Goal: Task Accomplishment & Management: Manage account settings

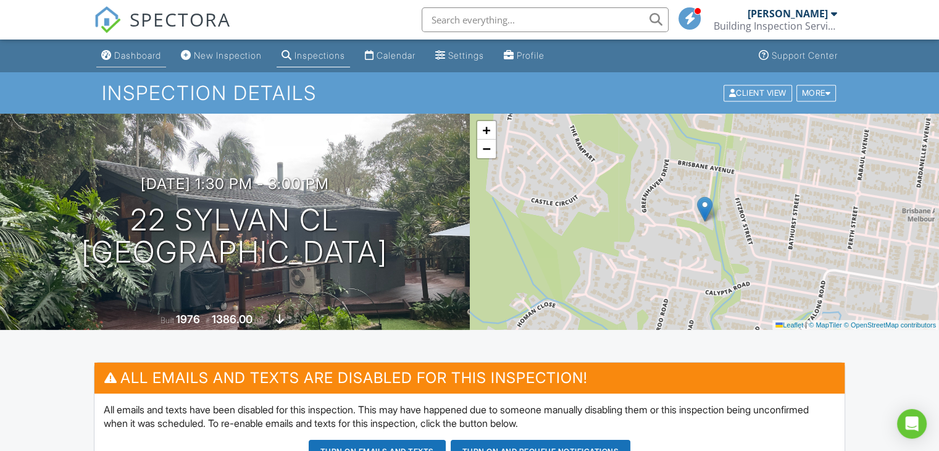
click at [148, 50] on div "Dashboard" at bounding box center [137, 55] width 47 height 10
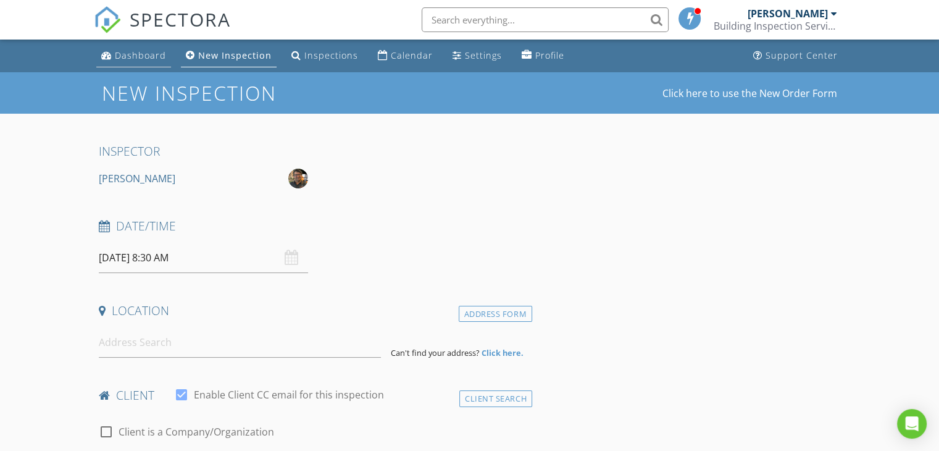
click at [138, 61] on link "Dashboard" at bounding box center [133, 55] width 75 height 23
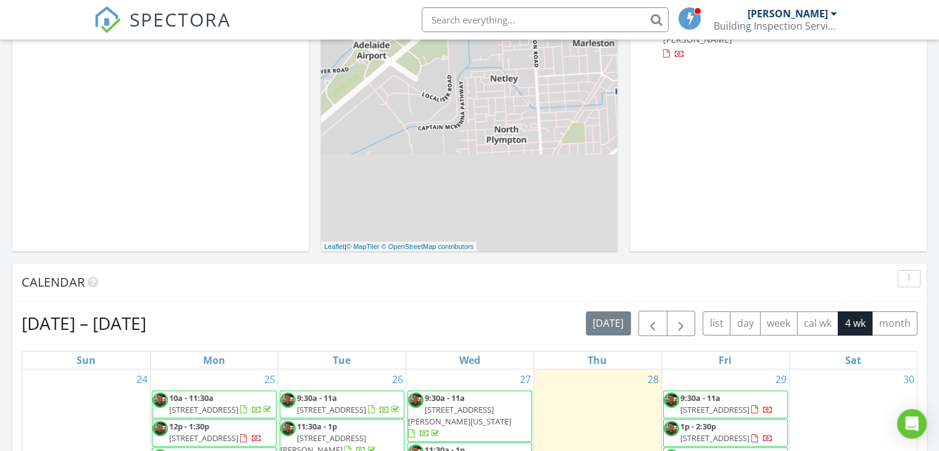
scroll to position [432, 0]
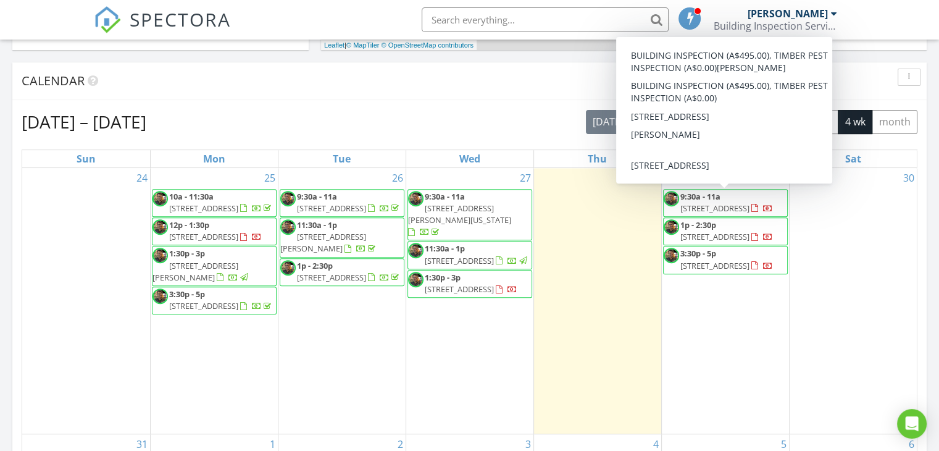
click at [742, 203] on span "[STREET_ADDRESS]" at bounding box center [715, 208] width 69 height 11
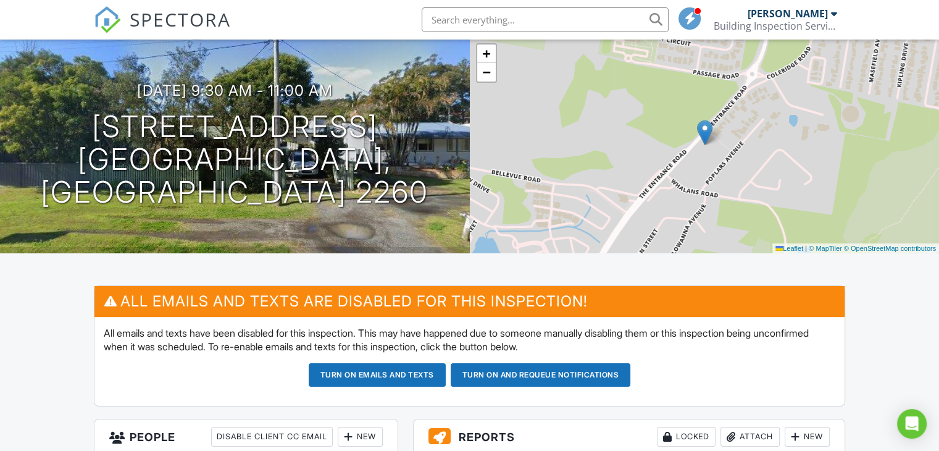
scroll to position [62, 0]
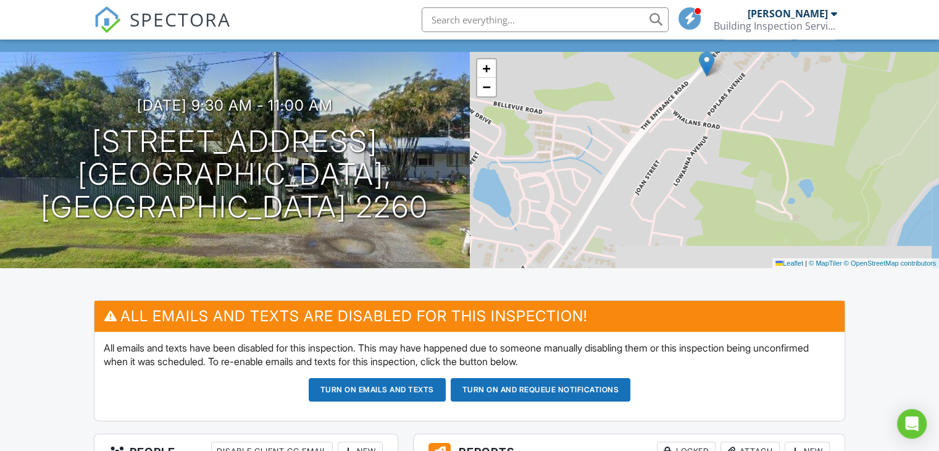
drag, startPoint x: 576, startPoint y: 209, endPoint x: 578, endPoint y: 126, distance: 83.4
click at [578, 126] on div "+ − Leaflet | © MapTiler © OpenStreetMap contributors" at bounding box center [705, 160] width 470 height 216
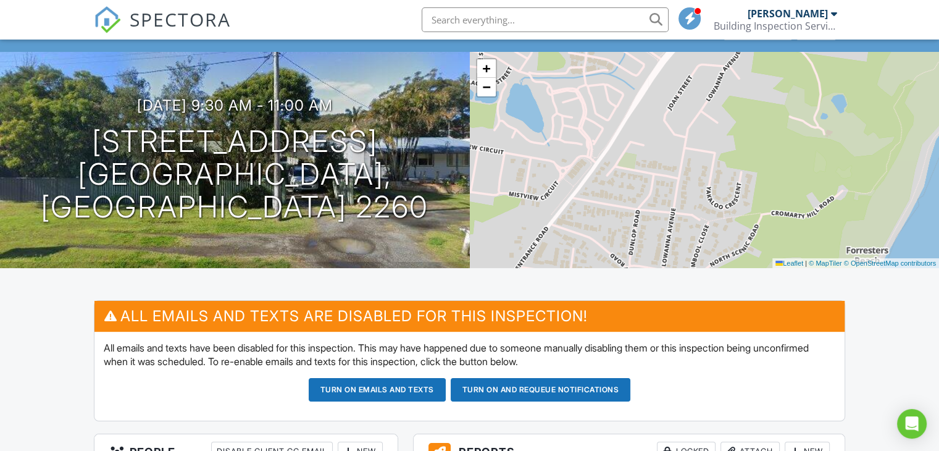
drag, startPoint x: 550, startPoint y: 181, endPoint x: 583, endPoint y: 96, distance: 90.7
click at [583, 96] on div "+ − Leaflet | © MapTiler © OpenStreetMap contributors" at bounding box center [705, 160] width 470 height 216
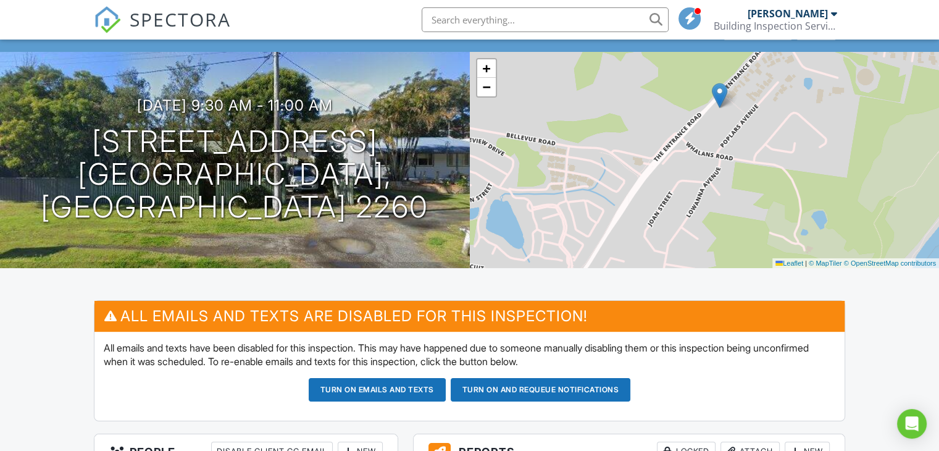
drag, startPoint x: 582, startPoint y: 99, endPoint x: 563, endPoint y: 216, distance: 117.8
click at [563, 216] on div "+ − Leaflet | © MapTiler © OpenStreetMap contributors" at bounding box center [705, 160] width 470 height 216
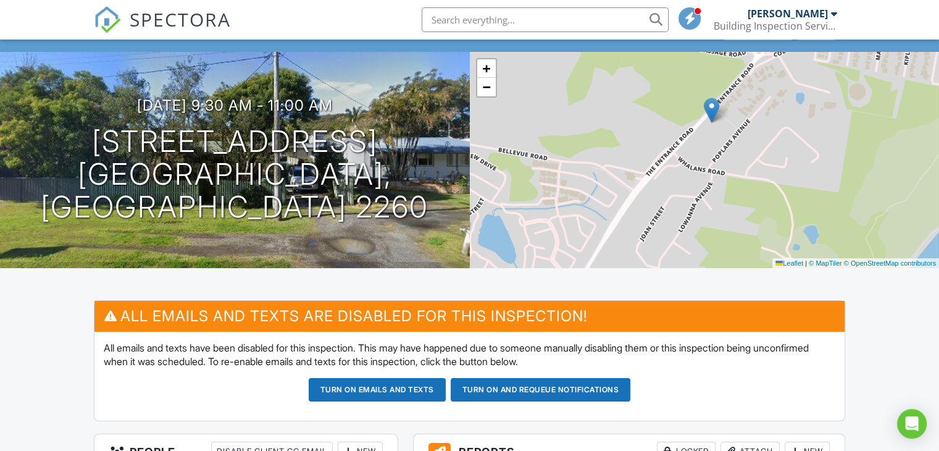
drag, startPoint x: 581, startPoint y: 184, endPoint x: 572, endPoint y: 199, distance: 16.9
click at [572, 199] on div "+ − Leaflet | © MapTiler © OpenStreetMap contributors" at bounding box center [705, 160] width 470 height 216
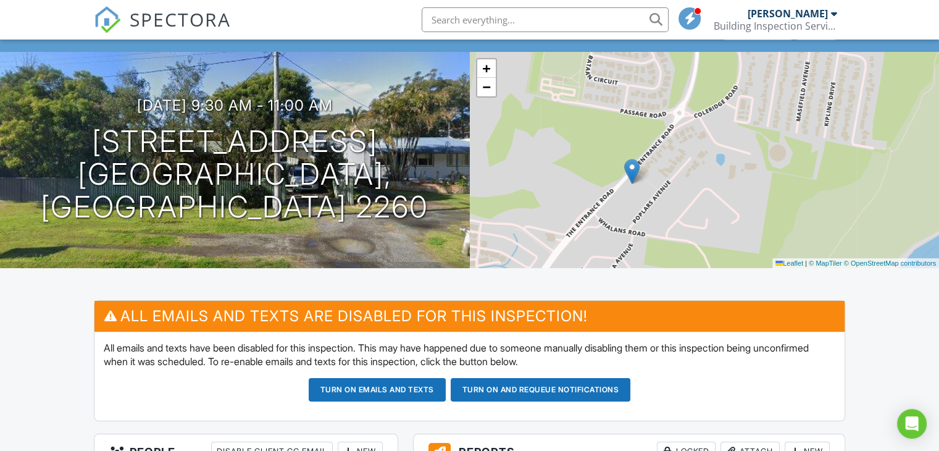
drag, startPoint x: 645, startPoint y: 137, endPoint x: 565, endPoint y: 199, distance: 101.3
click at [565, 199] on div "+ − Leaflet | © MapTiler © OpenStreetMap contributors" at bounding box center [705, 160] width 470 height 216
click at [398, 69] on div "29/08/2025 9:30 am - 11:00 am 716 The Entrance Rd House 1 Wamberal, NSW 2260" at bounding box center [235, 160] width 470 height 216
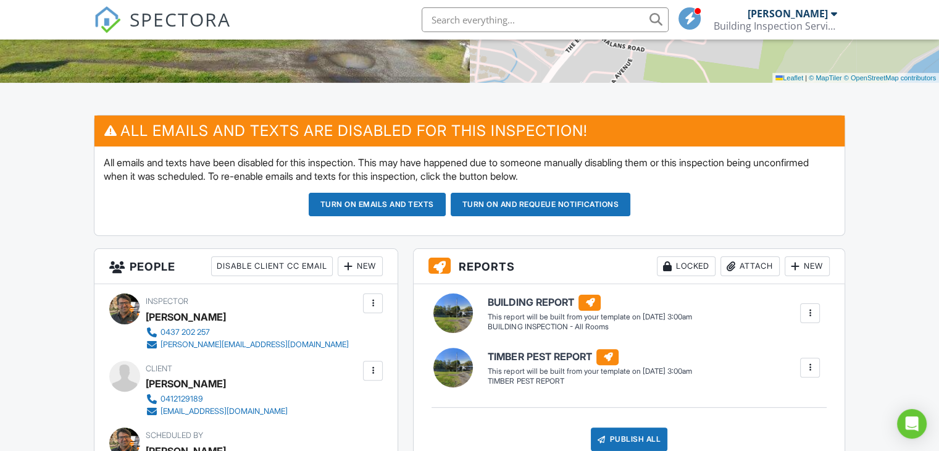
scroll to position [0, 0]
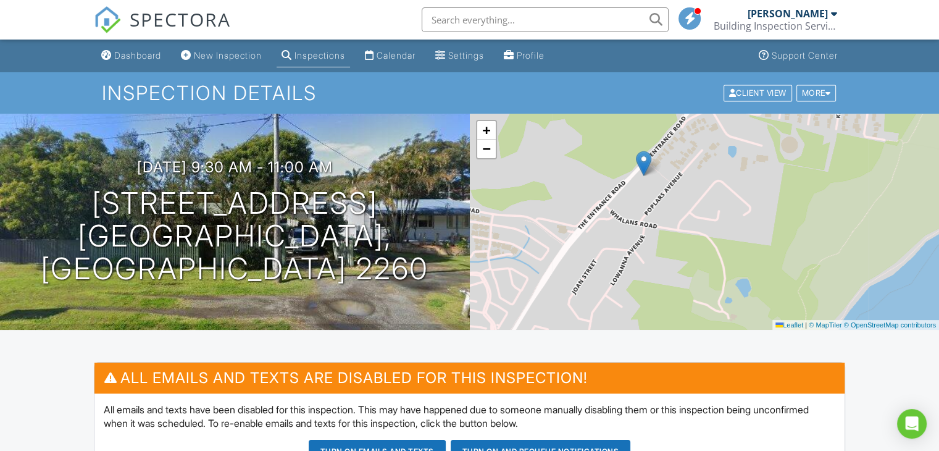
drag, startPoint x: 560, startPoint y: 185, endPoint x: 572, endPoint y: 115, distance: 71.5
click at [572, 115] on div "+ − Leaflet | © MapTiler © OpenStreetMap contributors" at bounding box center [705, 222] width 470 height 216
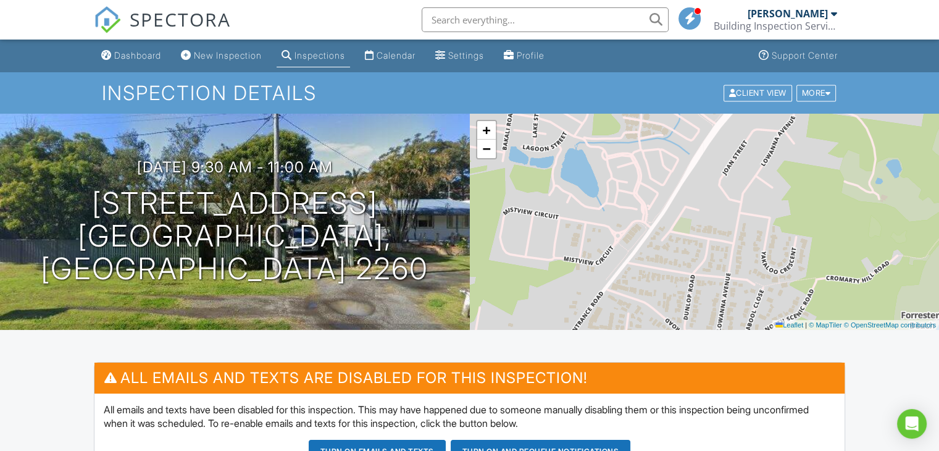
drag, startPoint x: 541, startPoint y: 222, endPoint x: 692, endPoint y: 103, distance: 192.1
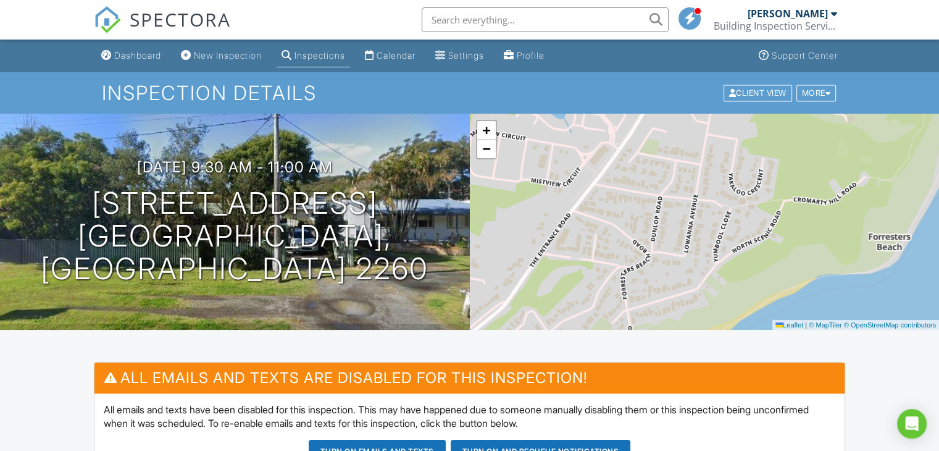
drag, startPoint x: 671, startPoint y: 199, endPoint x: 639, endPoint y: 121, distance: 85.0
click at [639, 121] on div "+ − Leaflet | © MapTiler © OpenStreetMap contributors" at bounding box center [705, 222] width 470 height 216
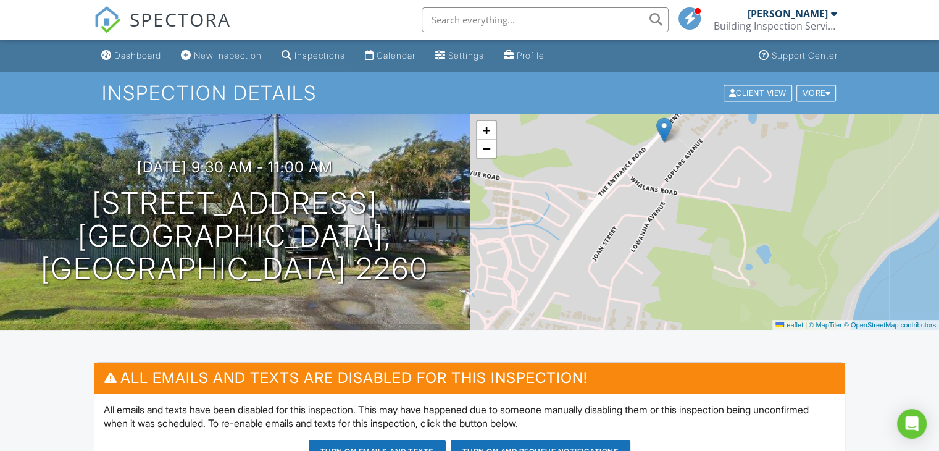
drag, startPoint x: 618, startPoint y: 168, endPoint x: 525, endPoint y: 327, distance: 184.1
click at [525, 327] on div "+ − Leaflet | © MapTiler © OpenStreetMap contributors" at bounding box center [705, 222] width 470 height 216
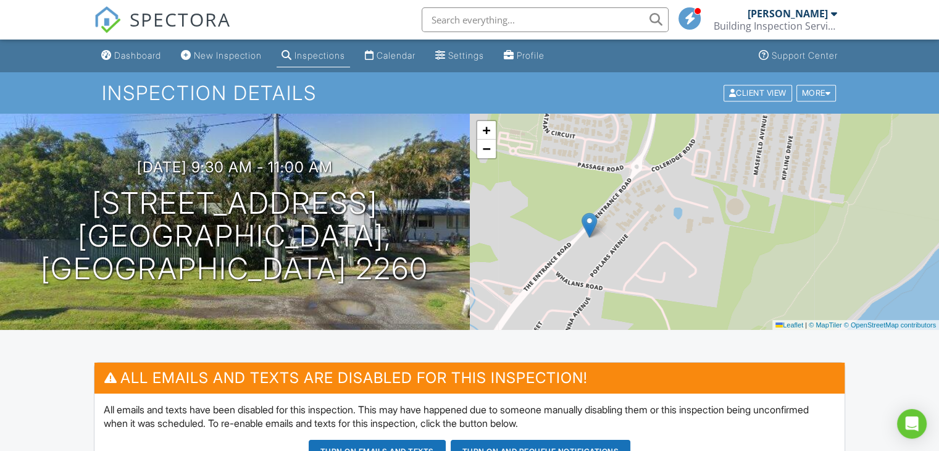
drag, startPoint x: 595, startPoint y: 217, endPoint x: 521, endPoint y: 312, distance: 121.0
click at [521, 312] on div "+ − Leaflet | © MapTiler © OpenStreetMap contributors" at bounding box center [705, 222] width 470 height 216
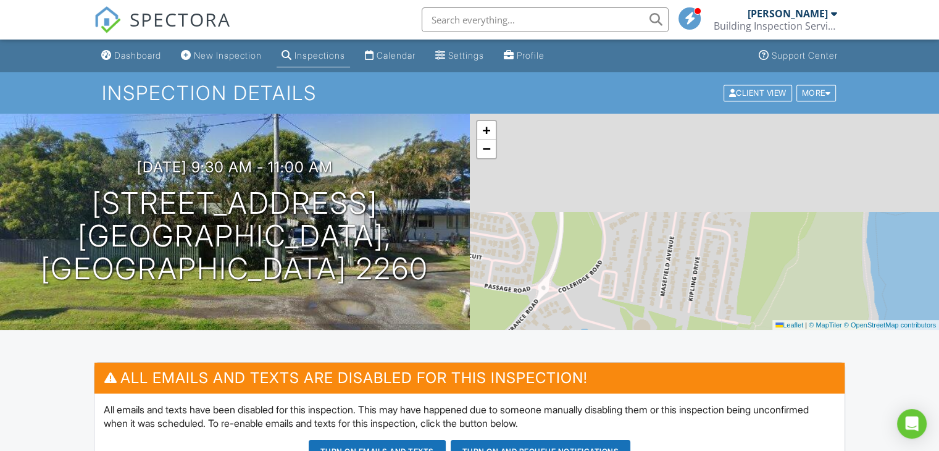
drag, startPoint x: 551, startPoint y: 204, endPoint x: 500, endPoint y: 269, distance: 82.7
click at [458, 325] on div "29/08/2025 9:30 am - 11:00 am 716 The Entrance Rd House 1 Wamberal, NSW 2260 + …" at bounding box center [469, 222] width 939 height 216
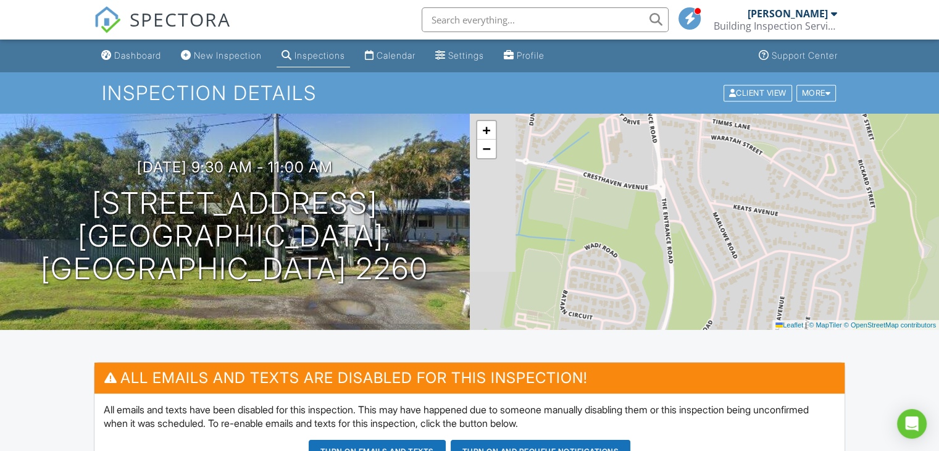
drag, startPoint x: 583, startPoint y: 242, endPoint x: 693, endPoint y: 302, distance: 125.2
click at [693, 302] on div "+ − Leaflet | © MapTiler © OpenStreetMap contributors" at bounding box center [705, 222] width 470 height 216
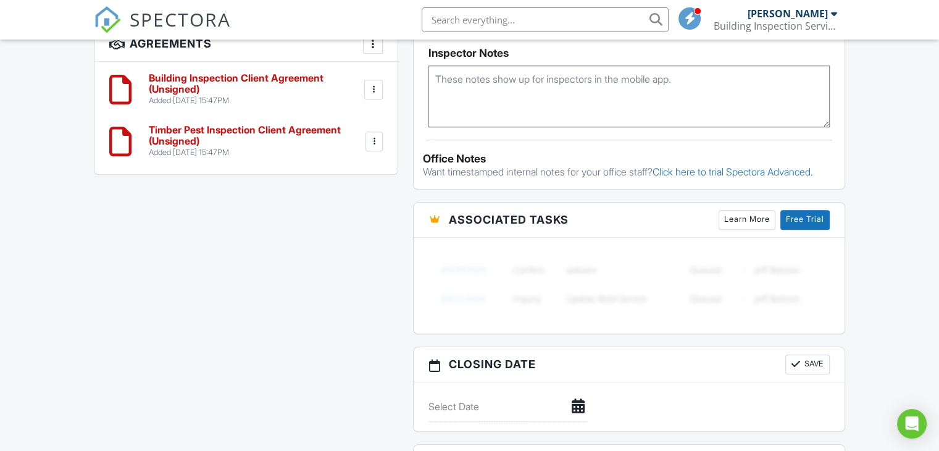
scroll to position [679, 0]
